Goal: Find contact information

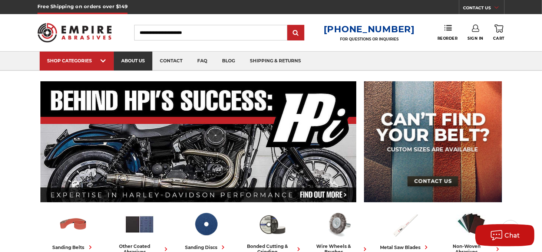
click at [148, 56] on link "about us" at bounding box center [133, 61] width 39 height 19
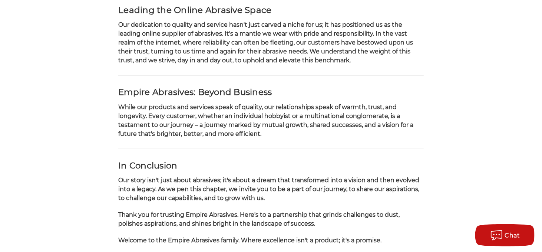
scroll to position [853, 0]
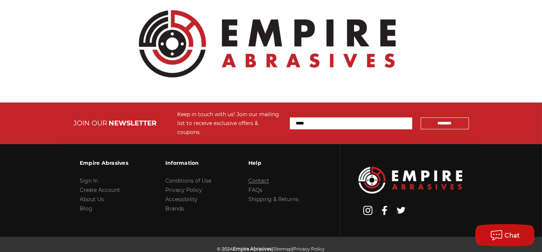
click at [261, 178] on link "Contact" at bounding box center [259, 181] width 21 height 7
